Goal: Check status

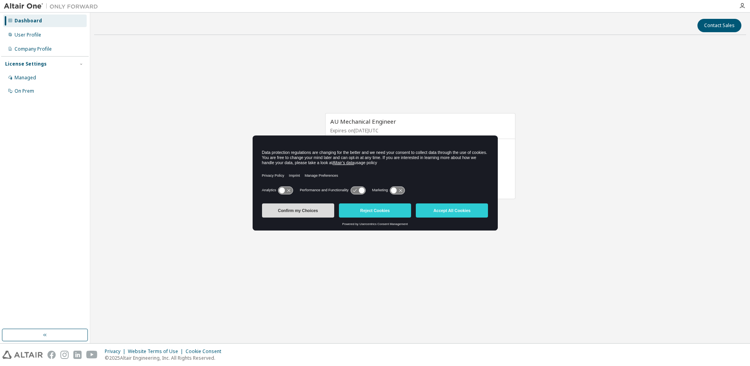
click at [311, 213] on button "Confirm my Choices" at bounding box center [298, 210] width 72 height 14
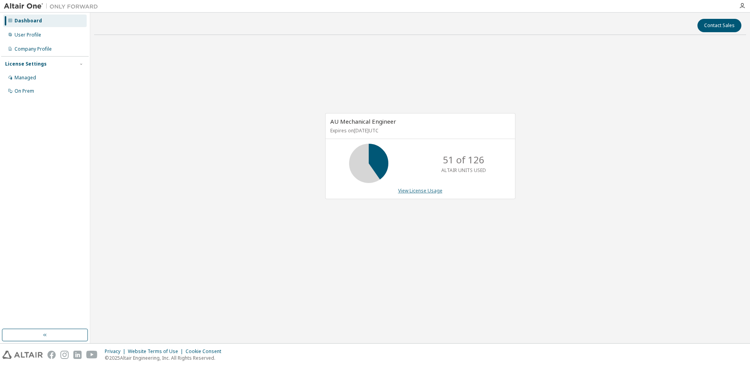
click at [411, 191] on link "View License Usage" at bounding box center [420, 190] width 44 height 7
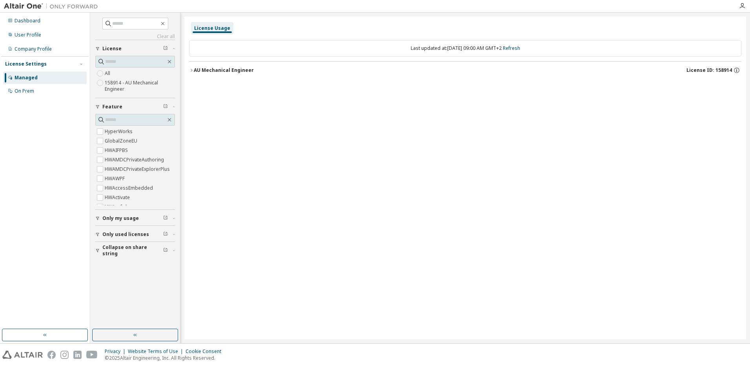
click at [190, 71] on icon "button" at bounding box center [191, 70] width 5 height 5
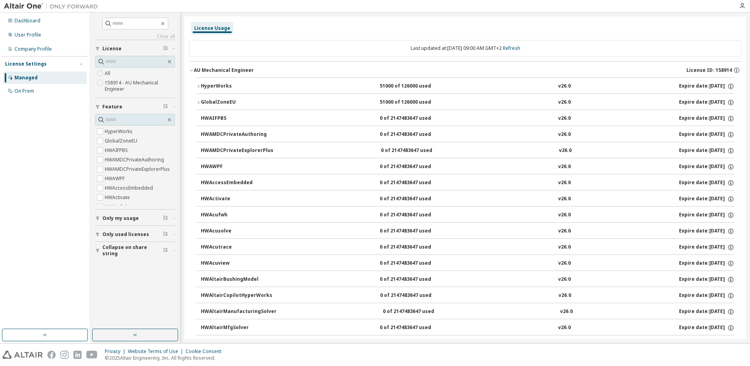
click at [199, 103] on icon "button" at bounding box center [198, 102] width 5 height 5
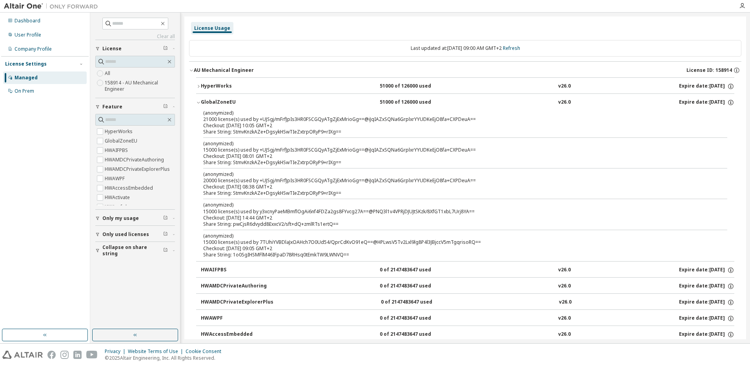
drag, startPoint x: 381, startPoint y: 99, endPoint x: 429, endPoint y: 96, distance: 48.0
click at [429, 96] on button "GlobalZoneEU 51000 of 126000 used v26.0 Expire date: [DATE]" at bounding box center [465, 102] width 538 height 17
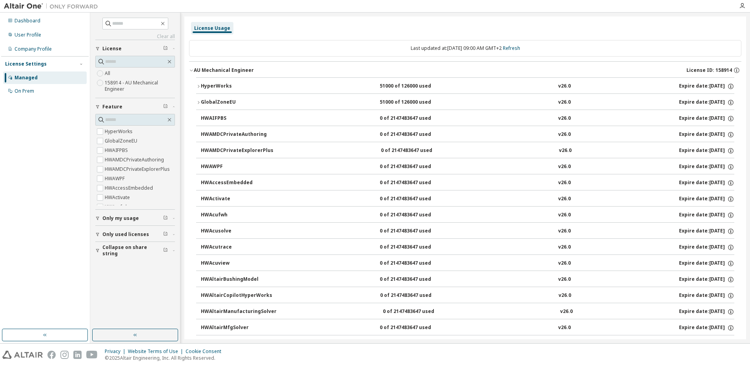
click at [197, 103] on icon "button" at bounding box center [198, 102] width 5 height 5
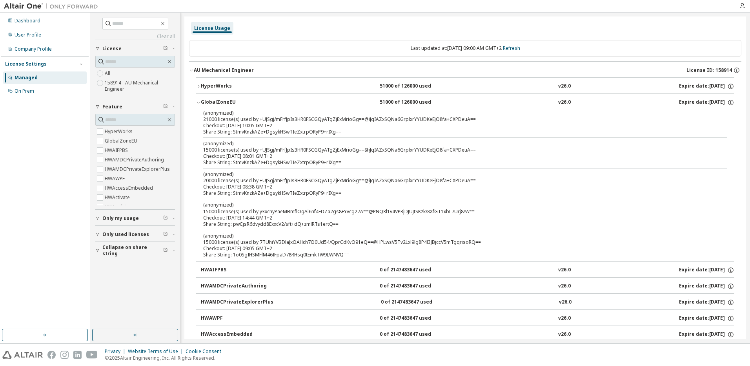
drag, startPoint x: 225, startPoint y: 126, endPoint x: 287, endPoint y: 128, distance: 62.0
click at [287, 128] on div "Checkout: [DATE] 10:05 GMT+2" at bounding box center [455, 125] width 505 height 6
drag, startPoint x: 374, startPoint y: 86, endPoint x: 413, endPoint y: 86, distance: 39.2
click at [413, 86] on div "HyperWorks 51000 of 126000 used v26.0 Expire date: [DATE]" at bounding box center [468, 86] width 534 height 7
